Goal: Find specific page/section: Find specific page/section

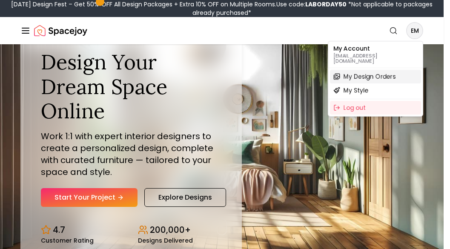
click at [379, 72] on span "My Design Orders" at bounding box center [369, 76] width 52 height 9
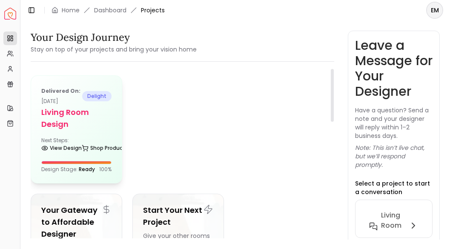
click at [108, 109] on h5 "Living Room design" at bounding box center [76, 118] width 70 height 24
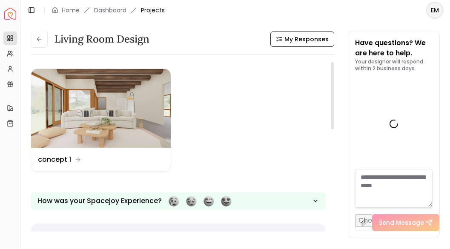
scroll to position [1380, 0]
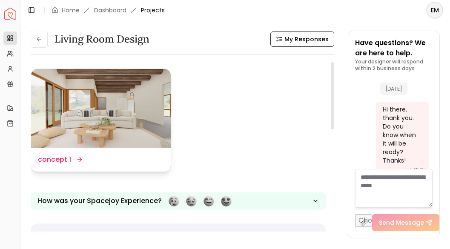
click at [126, 117] on img at bounding box center [101, 108] width 140 height 79
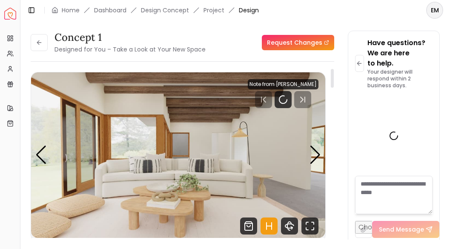
scroll to position [1391, 0]
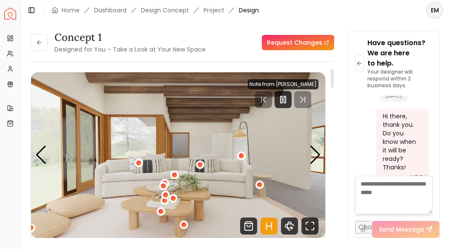
click at [241, 131] on img "1 / 5" at bounding box center [178, 155] width 294 height 166
click at [241, 155] on div "1 / 5" at bounding box center [241, 156] width 6 height 6
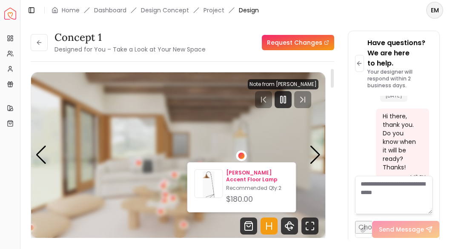
click at [242, 177] on p "[PERSON_NAME] Accent Floor Lamp" at bounding box center [257, 176] width 63 height 14
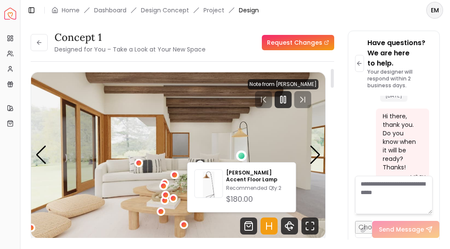
click at [339, 145] on div "concept 1 Designed for You – Take a Look at Your New Space Request Changes conc…" at bounding box center [235, 130] width 409 height 199
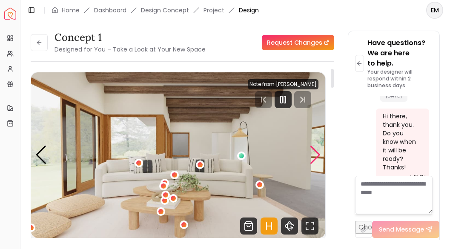
click at [314, 157] on div "Next slide" at bounding box center [314, 155] width 11 height 19
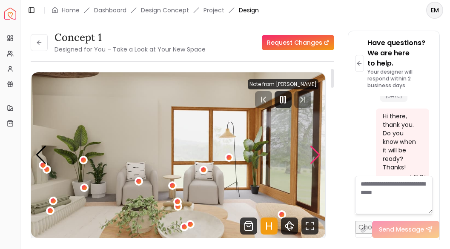
click at [314, 157] on div "Next slide" at bounding box center [314, 155] width 11 height 19
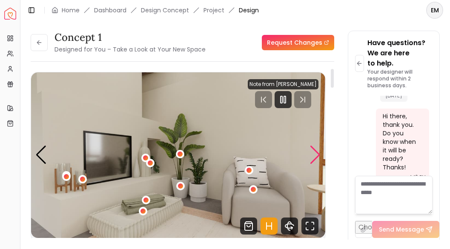
click at [314, 157] on div "Next slide" at bounding box center [314, 155] width 11 height 19
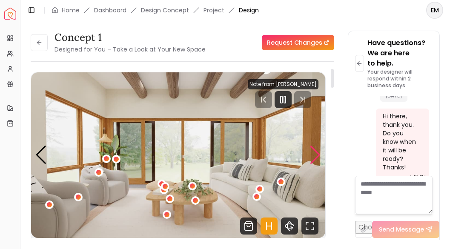
click at [314, 157] on div "Next slide" at bounding box center [314, 155] width 11 height 19
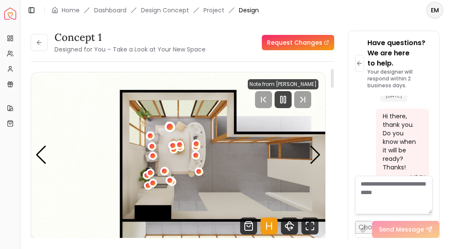
click at [170, 127] on div "5 / 5" at bounding box center [170, 126] width 6 height 6
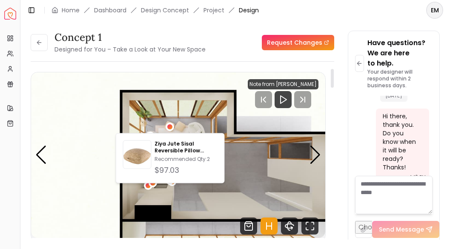
click at [195, 124] on img "5 / 5" at bounding box center [178, 155] width 294 height 166
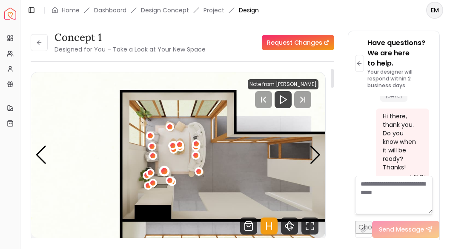
click at [164, 169] on div "5 / 5" at bounding box center [164, 171] width 6 height 6
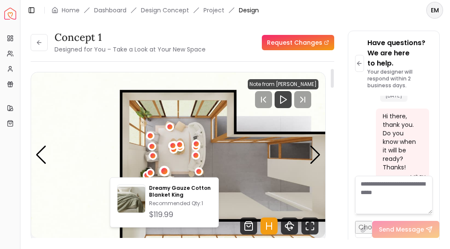
click at [176, 167] on img "5 / 5" at bounding box center [178, 155] width 294 height 166
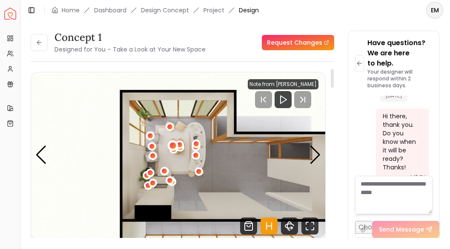
click at [173, 151] on div "5 / 5" at bounding box center [173, 145] width 11 height 11
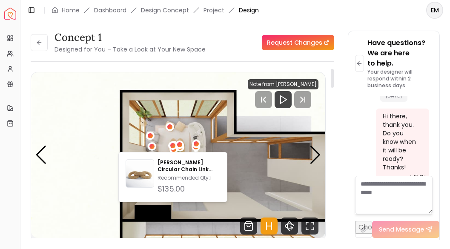
click at [174, 137] on img "5 / 5" at bounding box center [178, 155] width 294 height 166
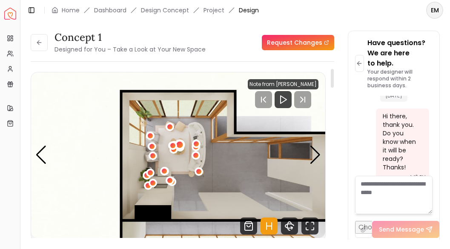
click at [179, 144] on div "5 / 5" at bounding box center [180, 145] width 6 height 6
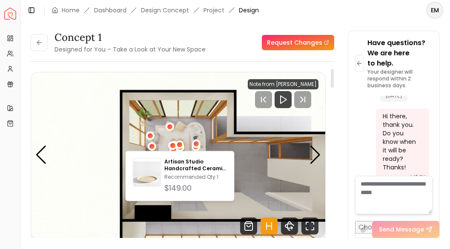
click at [164, 139] on img "5 / 5" at bounding box center [178, 155] width 294 height 166
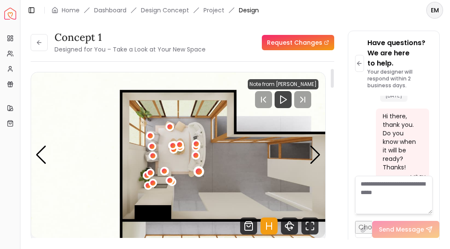
click at [197, 171] on div "5 / 5" at bounding box center [199, 171] width 6 height 6
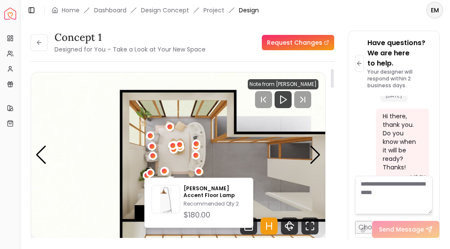
click at [176, 166] on img "5 / 5" at bounding box center [178, 155] width 294 height 166
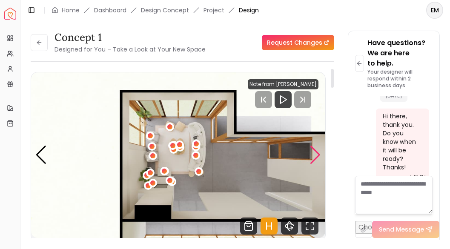
click at [313, 157] on div "Next slide" at bounding box center [314, 155] width 11 height 19
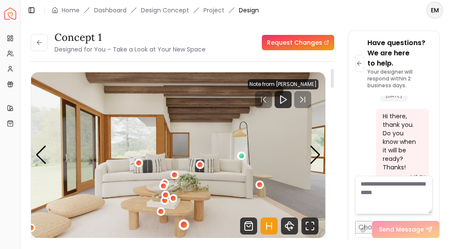
click at [183, 226] on div "1 / 5" at bounding box center [183, 224] width 6 height 6
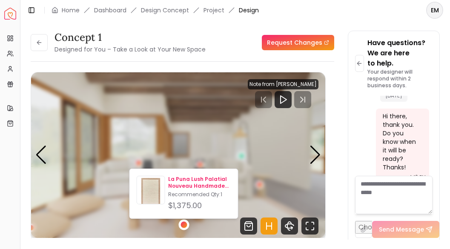
click at [198, 183] on p "La Puna Lush Palatial Nouveau Handmade Rug 9' x 12'" at bounding box center [199, 183] width 63 height 14
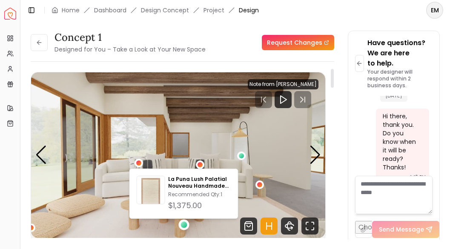
click at [256, 193] on img "1 / 5" at bounding box center [178, 155] width 294 height 166
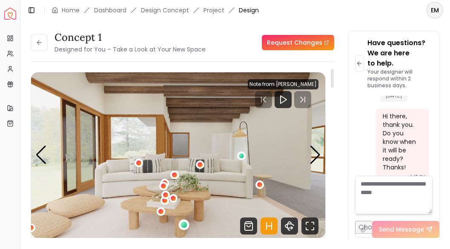
click at [184, 226] on div "1 / 5" at bounding box center [183, 224] width 6 height 6
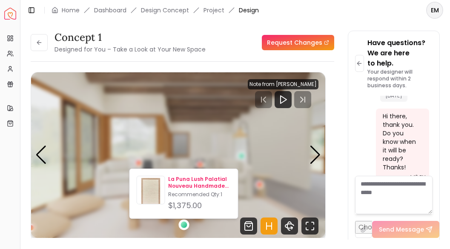
click at [188, 194] on p "Recommended Qty: 1" at bounding box center [199, 194] width 63 height 7
